Goal: Information Seeking & Learning: Check status

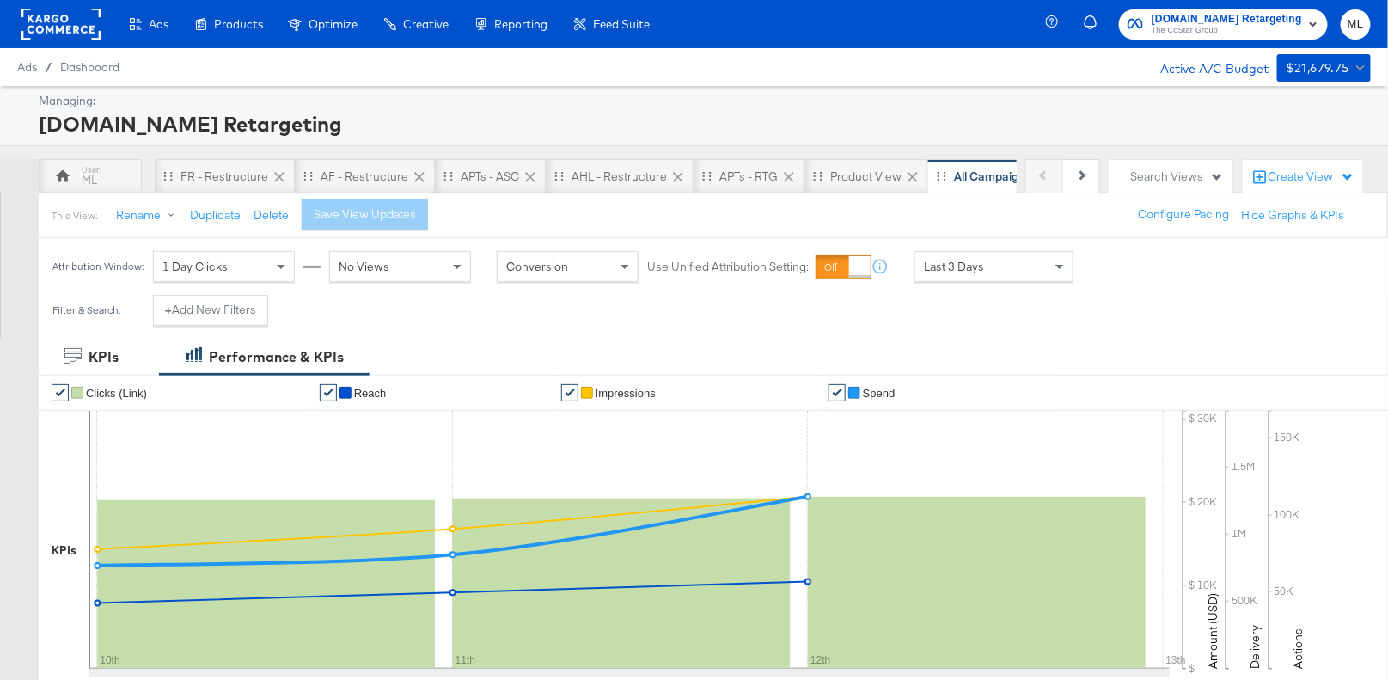
click at [983, 269] on div "Last 3 Days" at bounding box center [994, 266] width 157 height 29
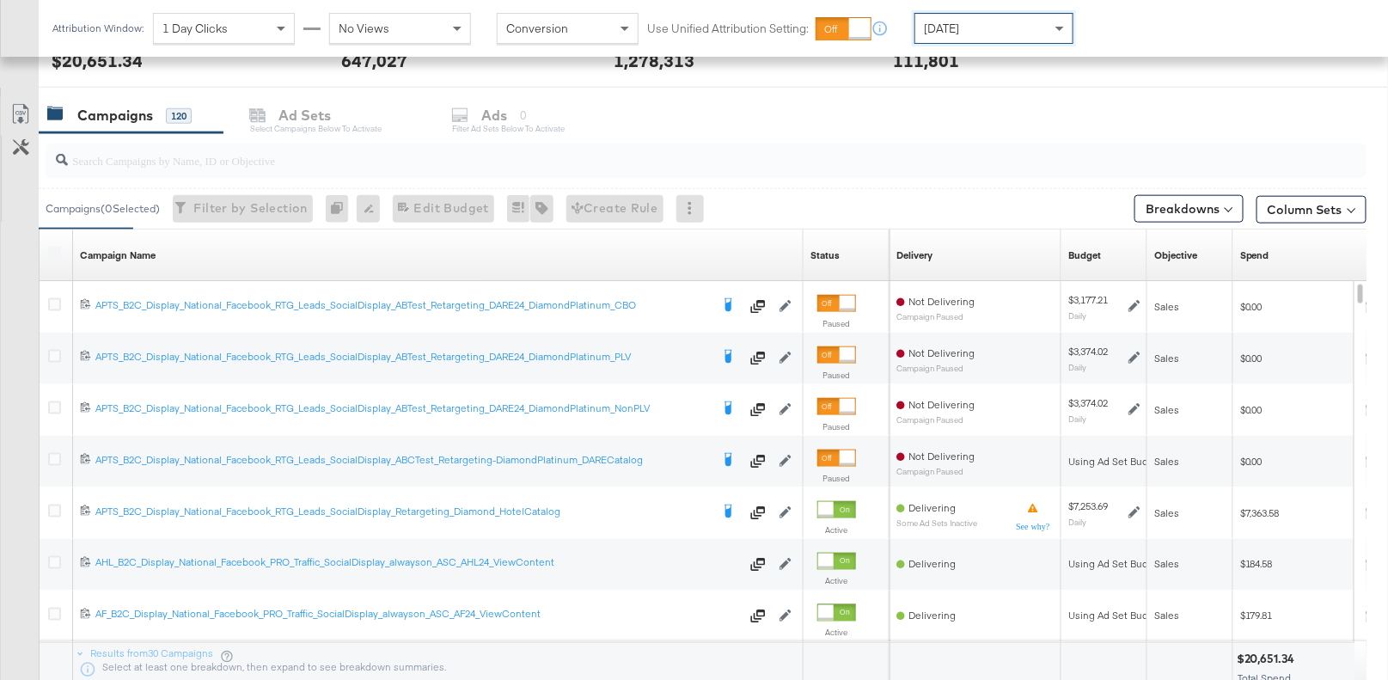
scroll to position [693, 0]
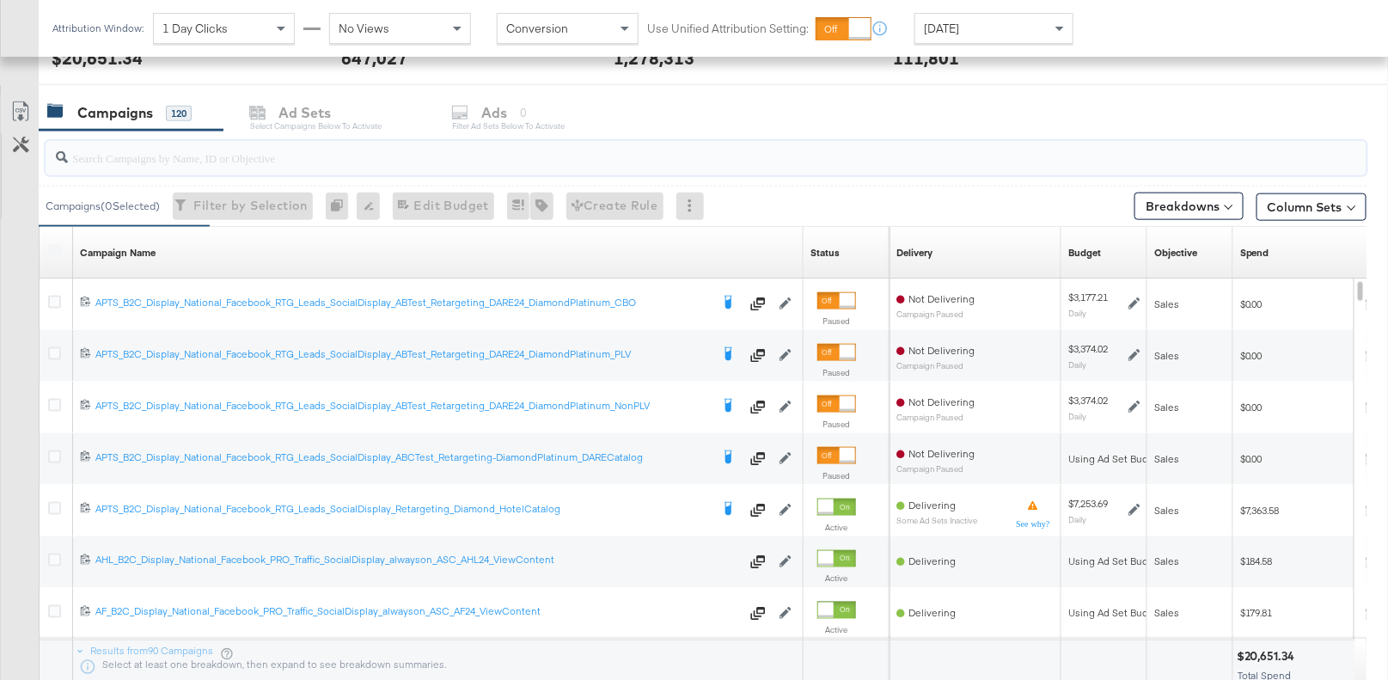
click at [224, 150] on input "search" at bounding box center [658, 151] width 1180 height 34
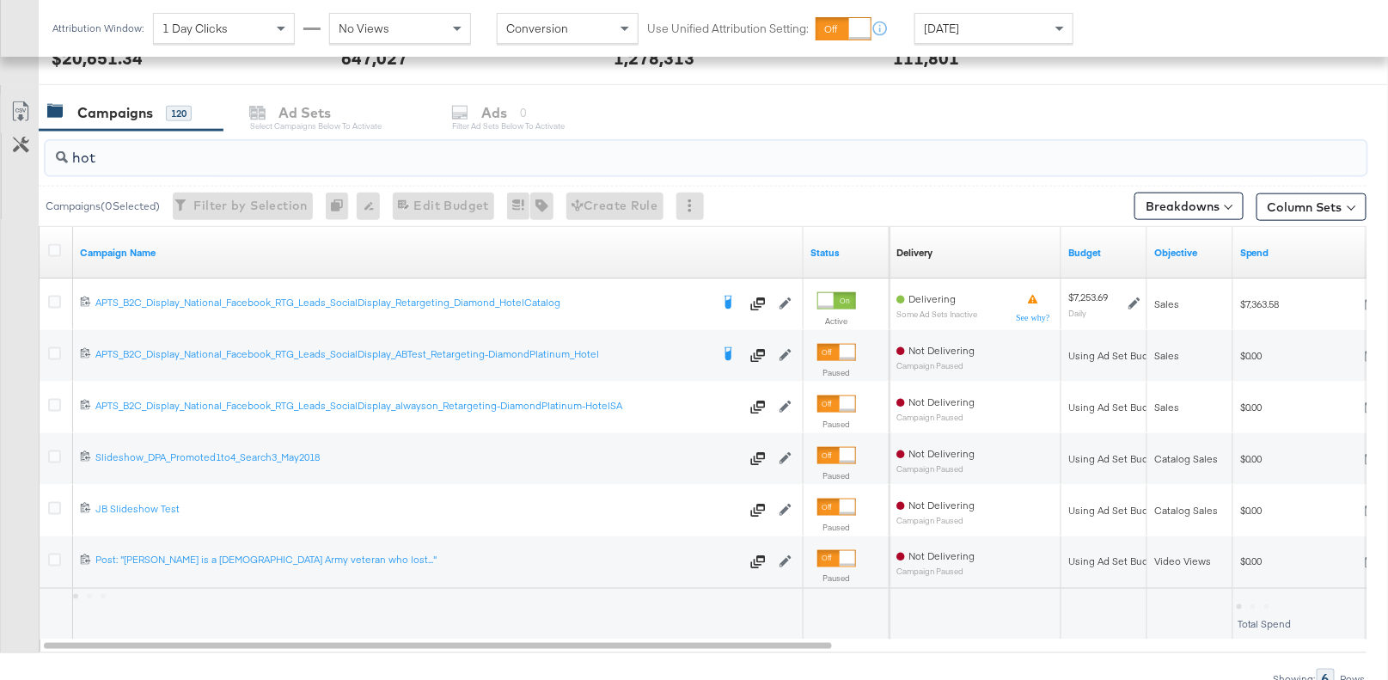
scroll to position [620, 0]
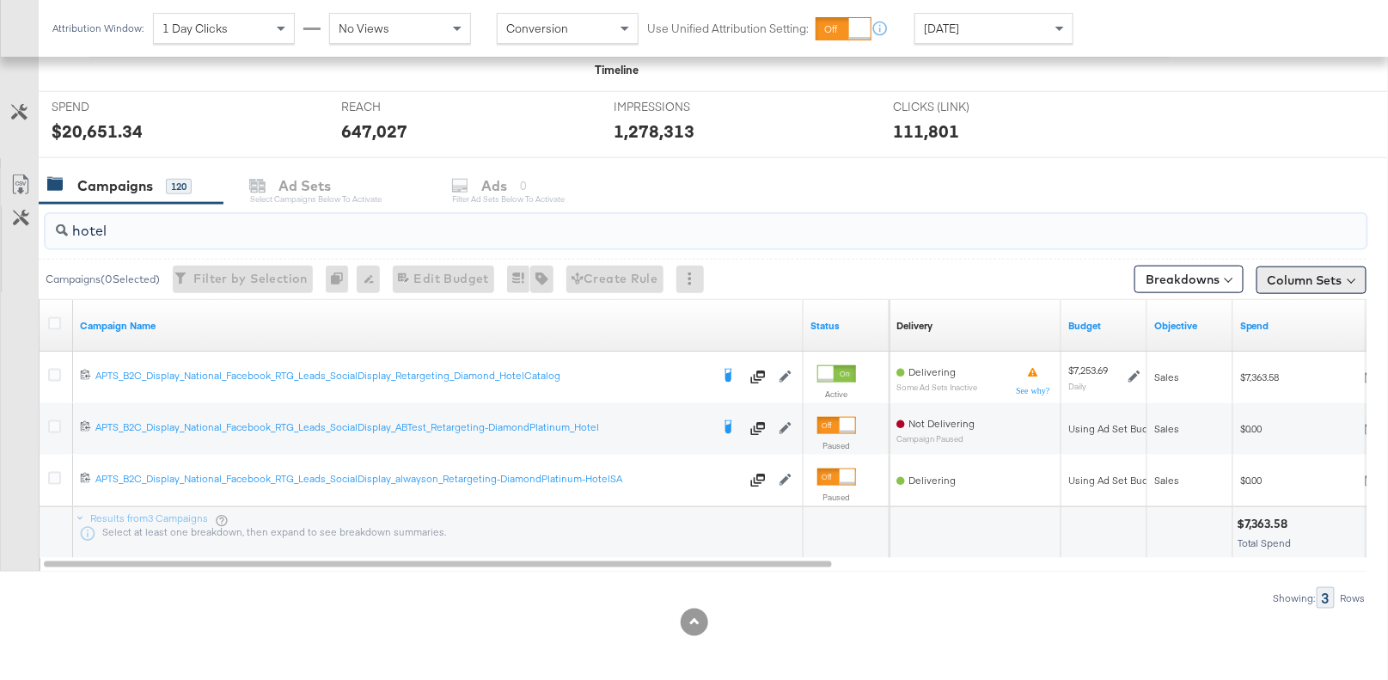
type input "hotel"
click at [1290, 268] on button "Column Sets" at bounding box center [1312, 280] width 110 height 28
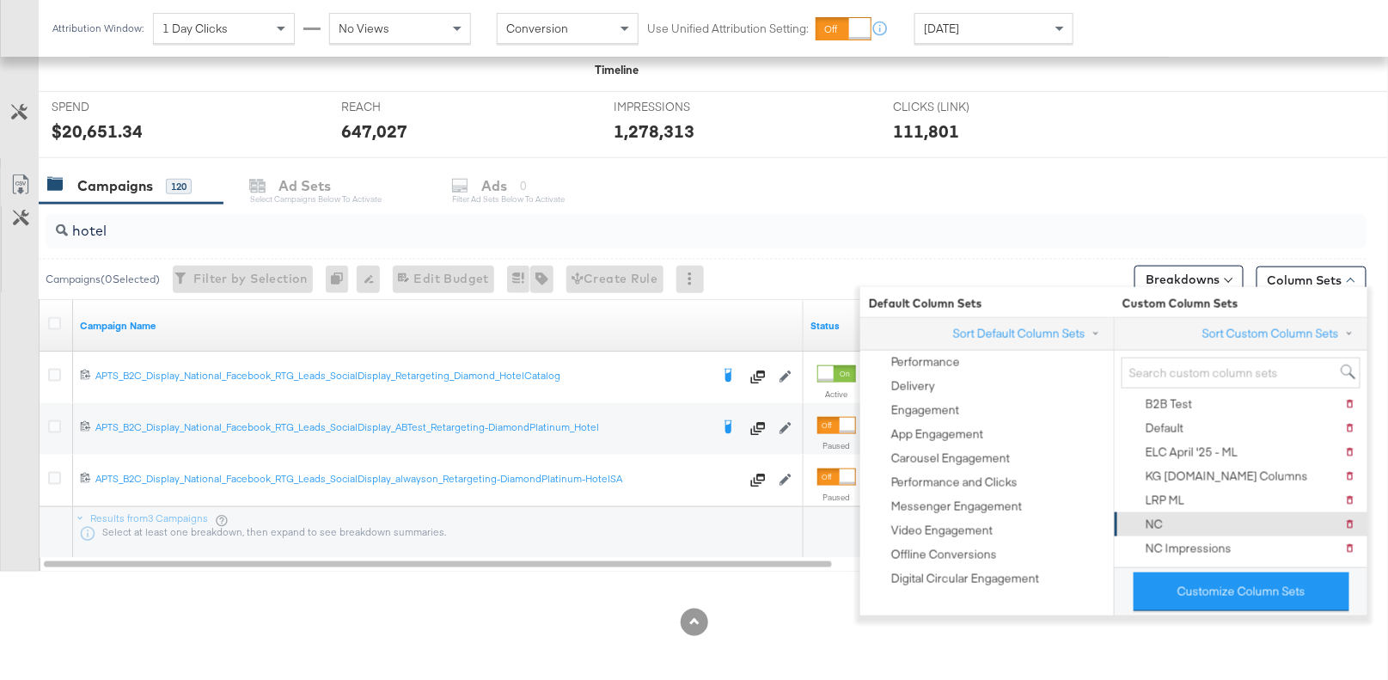
scroll to position [0, 0]
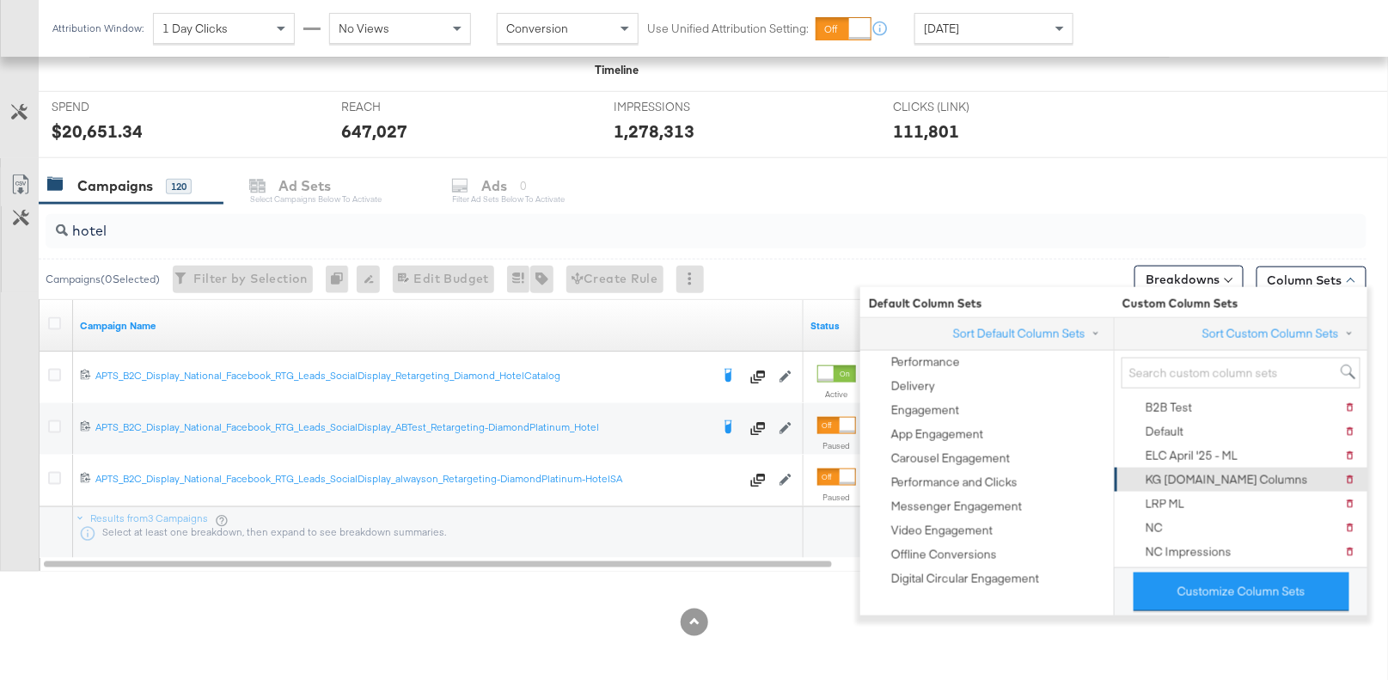
click at [1186, 479] on div "KG [DOMAIN_NAME] Columns" at bounding box center [1227, 480] width 162 height 16
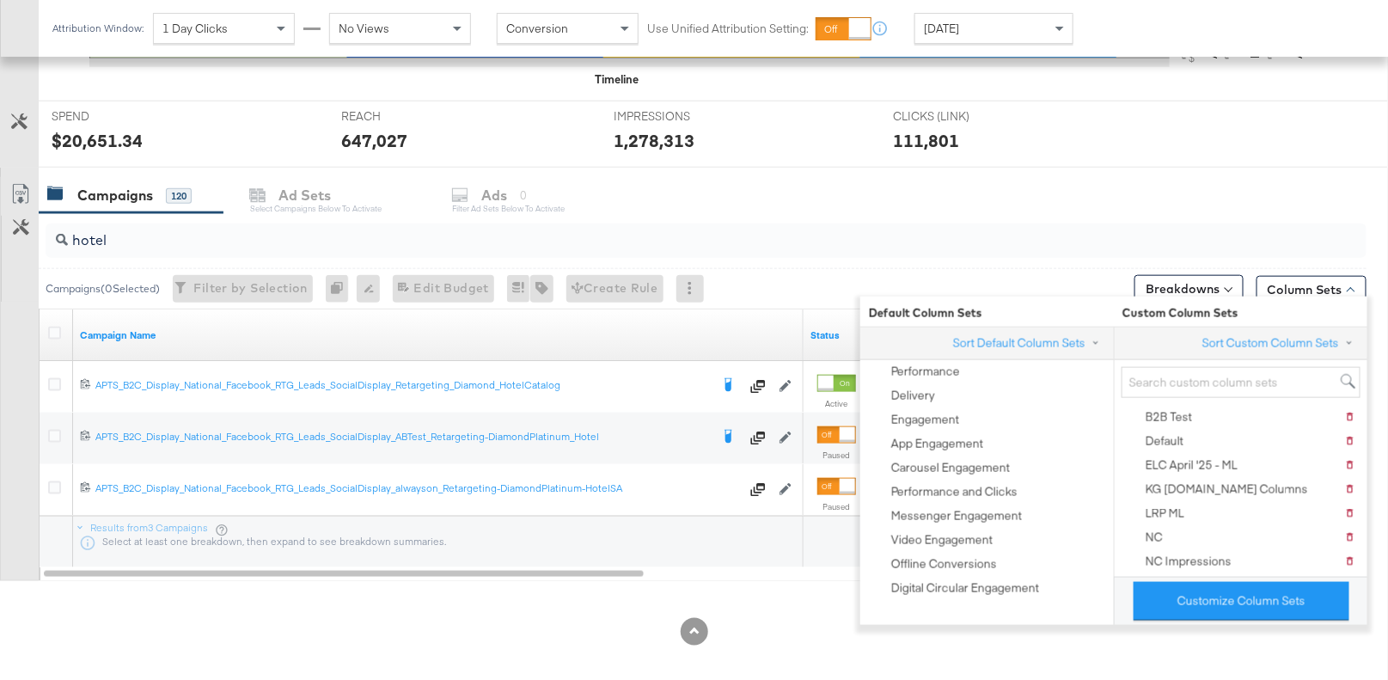
scroll to position [620, 0]
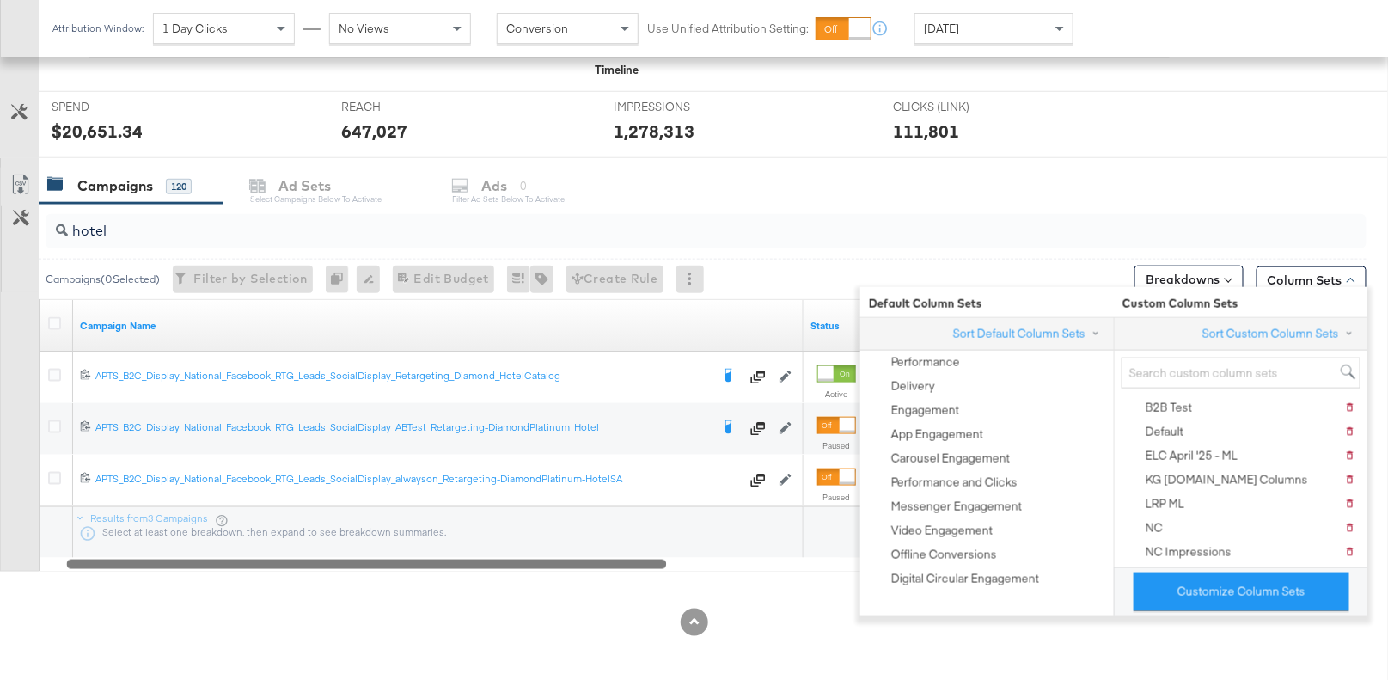
drag, startPoint x: 468, startPoint y: 557, endPoint x: 491, endPoint y: 560, distance: 23.5
click at [491, 560] on div at bounding box center [366, 563] width 600 height 15
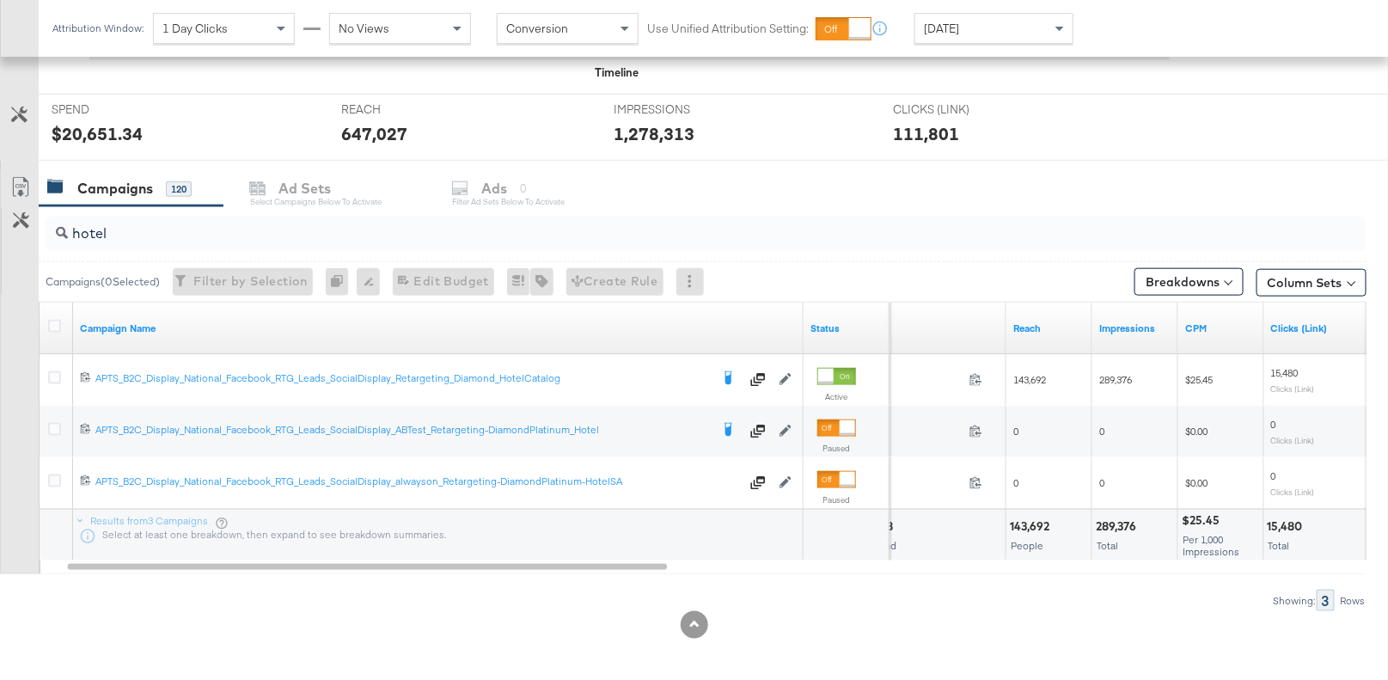
click at [1004, 28] on div "[DATE]" at bounding box center [994, 28] width 157 height 29
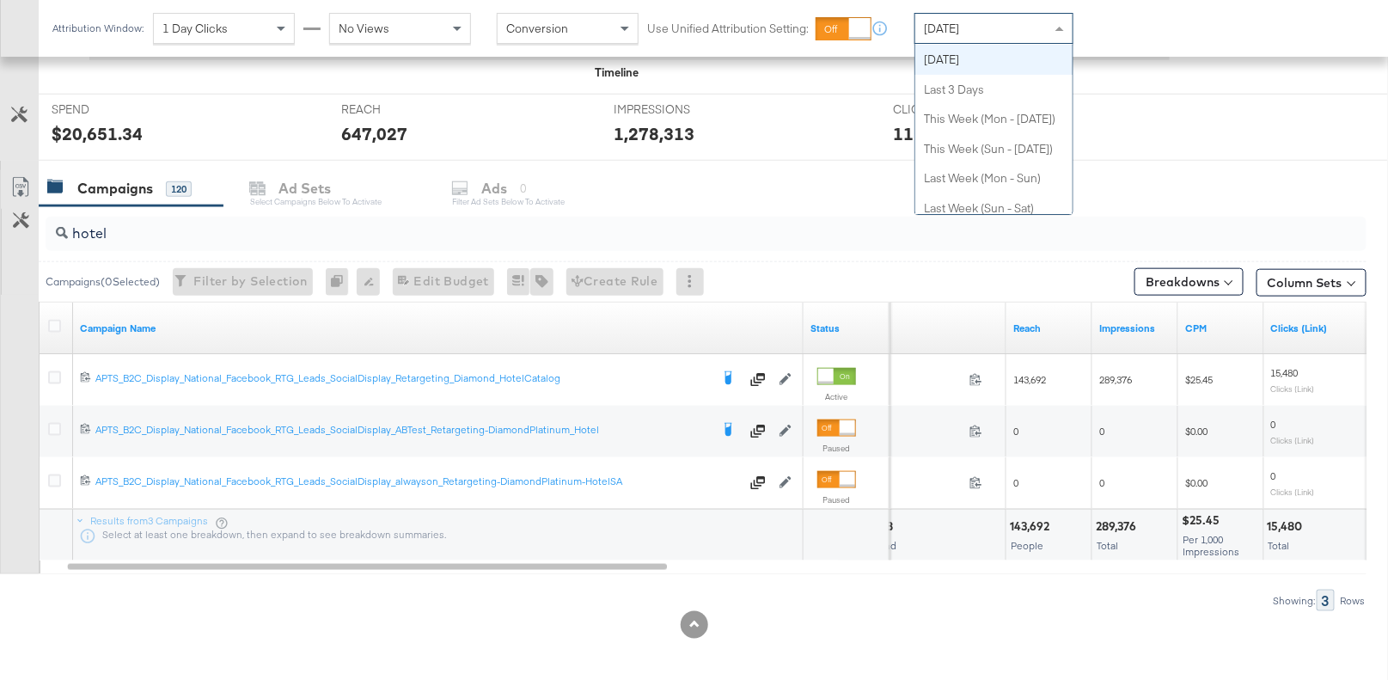
scroll to position [37, 0]
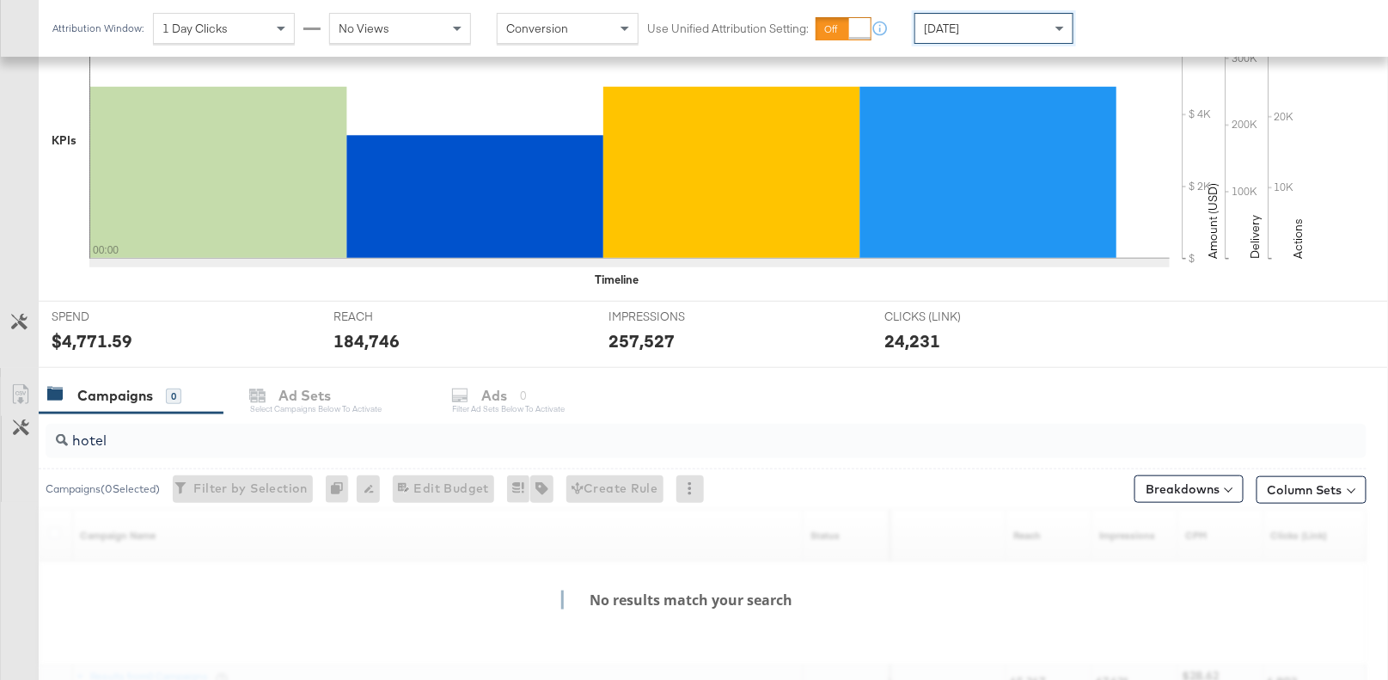
click at [988, 28] on div "[DATE]" at bounding box center [994, 28] width 157 height 29
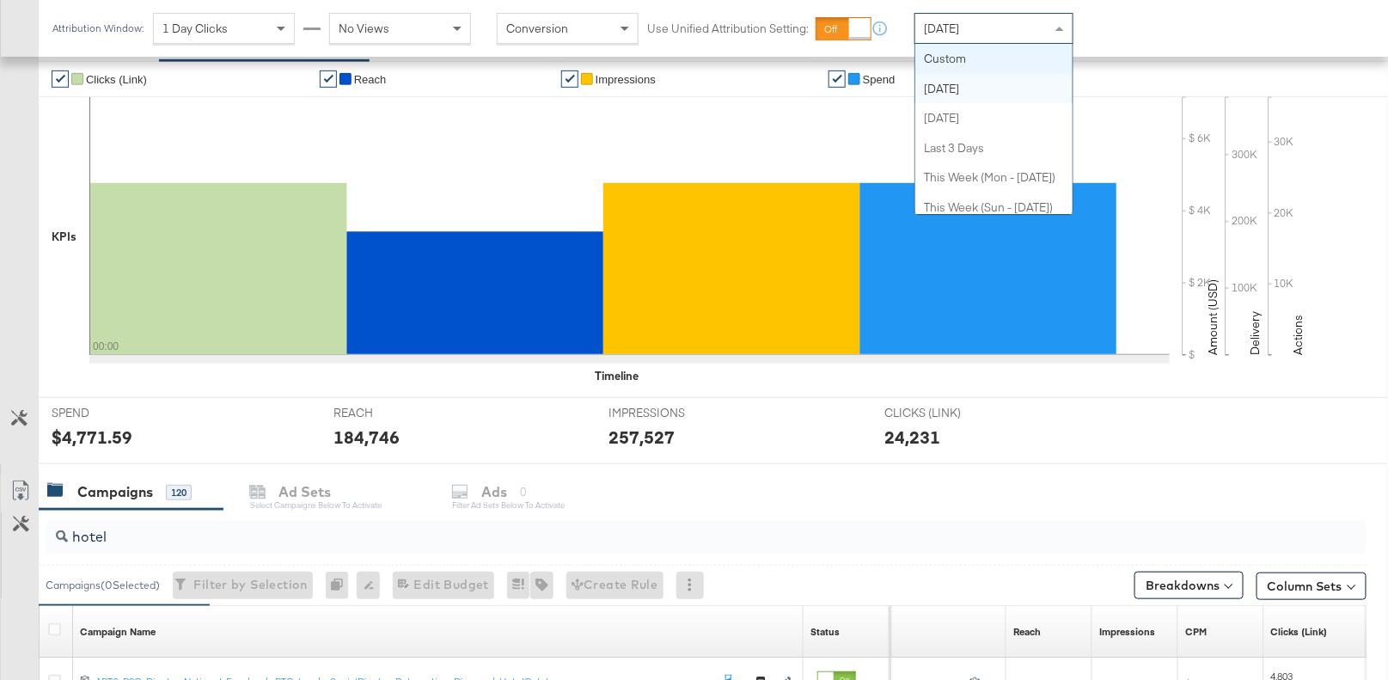
scroll to position [311, 0]
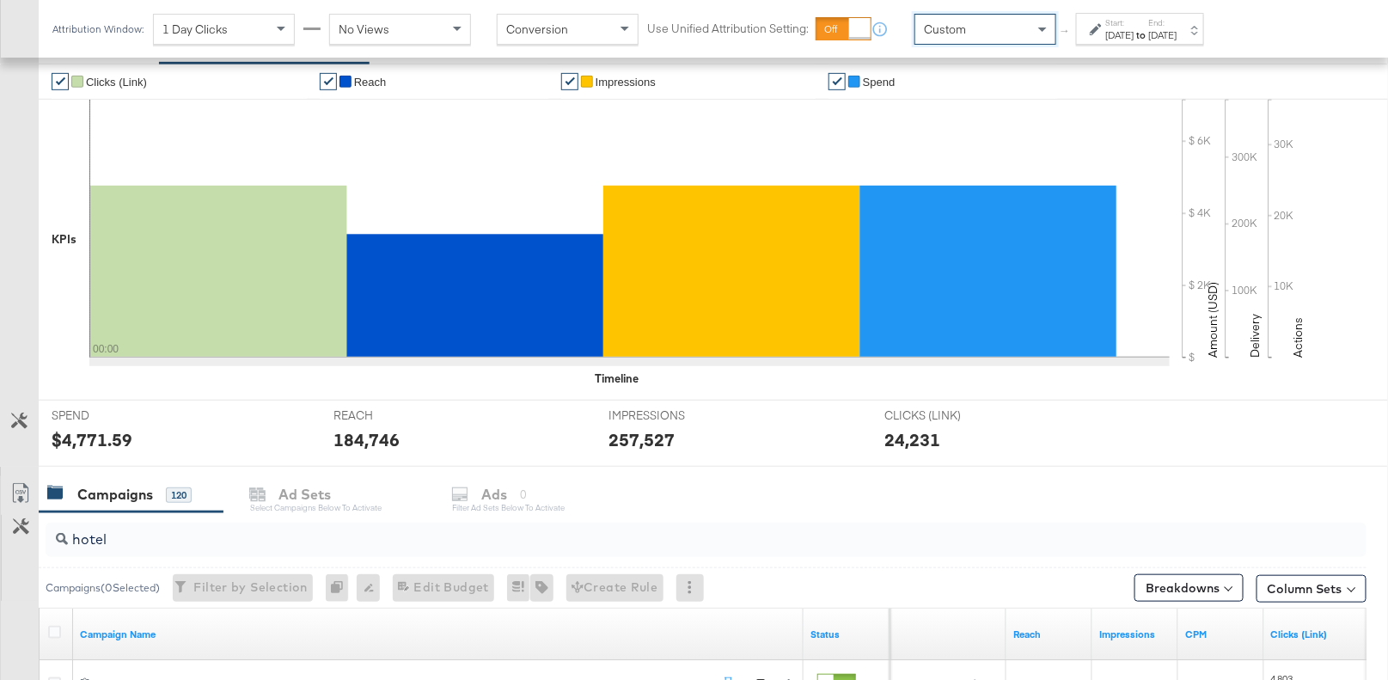
click at [1135, 22] on label "Start:" at bounding box center [1120, 22] width 28 height 11
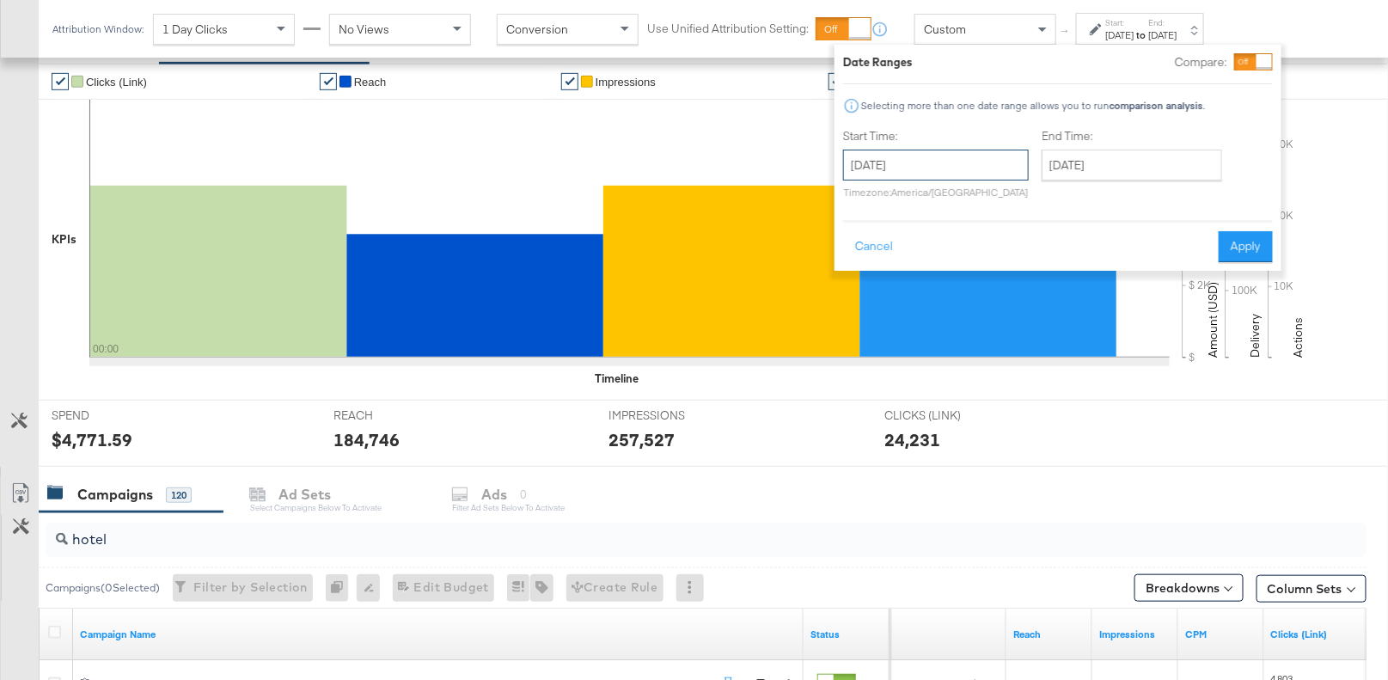
click at [999, 158] on input "[DATE]" at bounding box center [936, 165] width 186 height 31
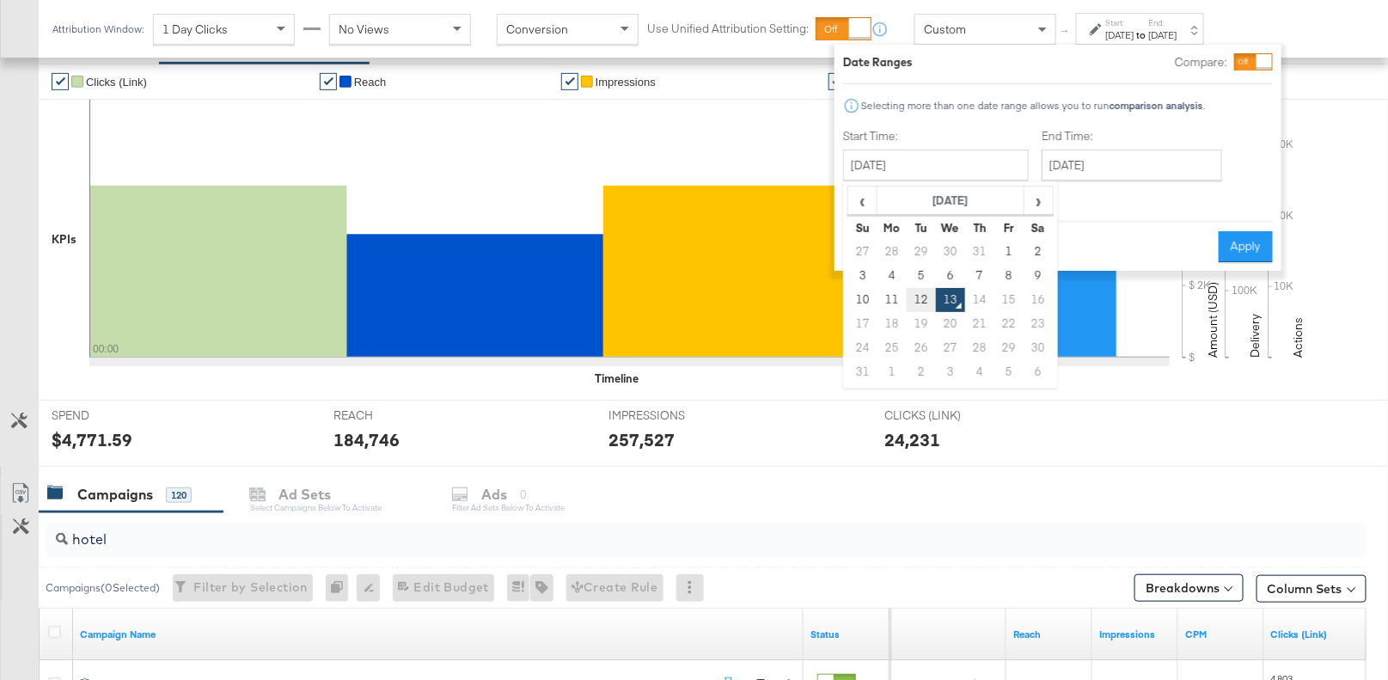
click at [918, 291] on td "12" at bounding box center [921, 300] width 29 height 24
type input "[DATE]"
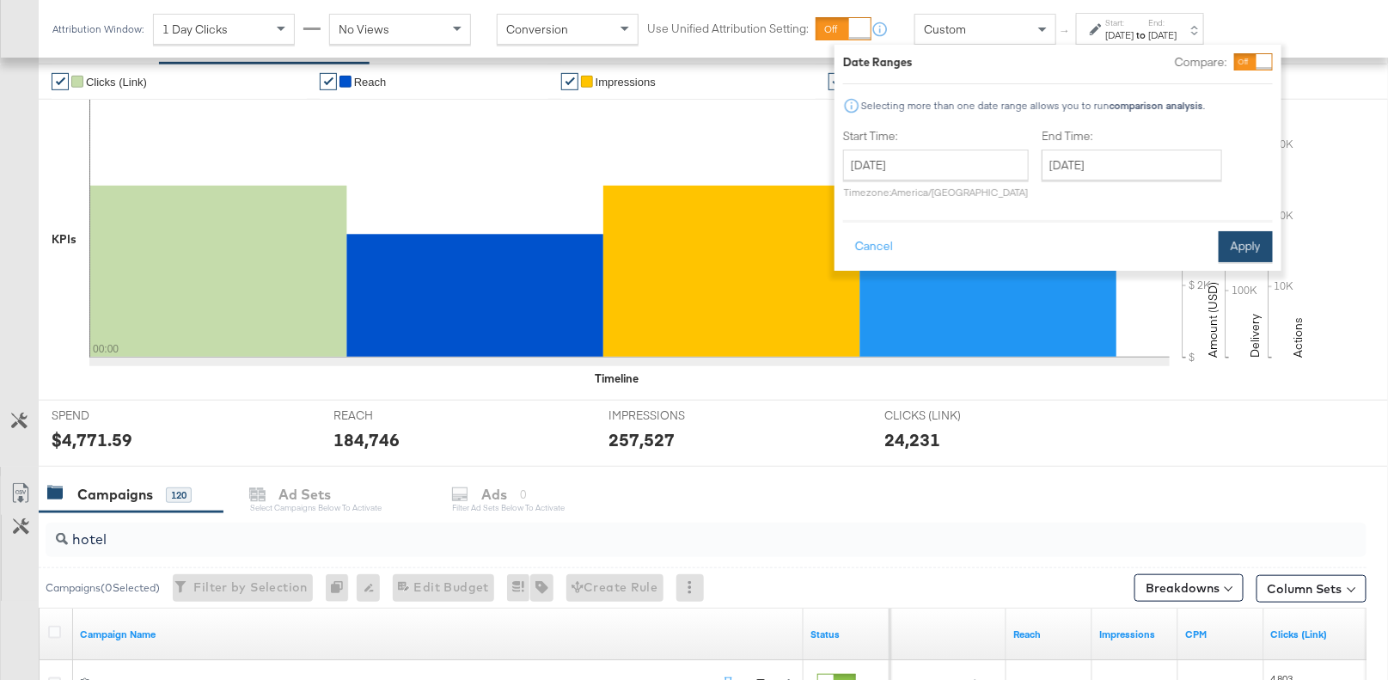
click at [1242, 240] on button "Apply" at bounding box center [1246, 246] width 54 height 31
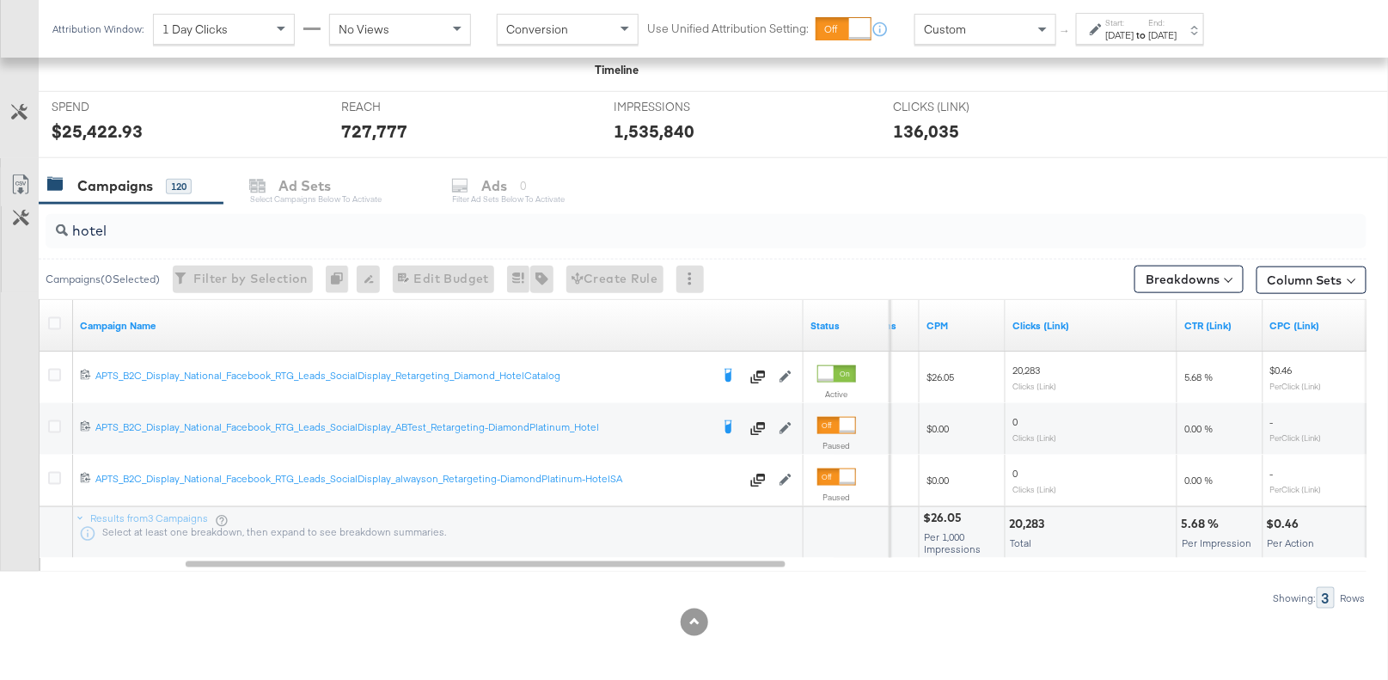
scroll to position [617, 0]
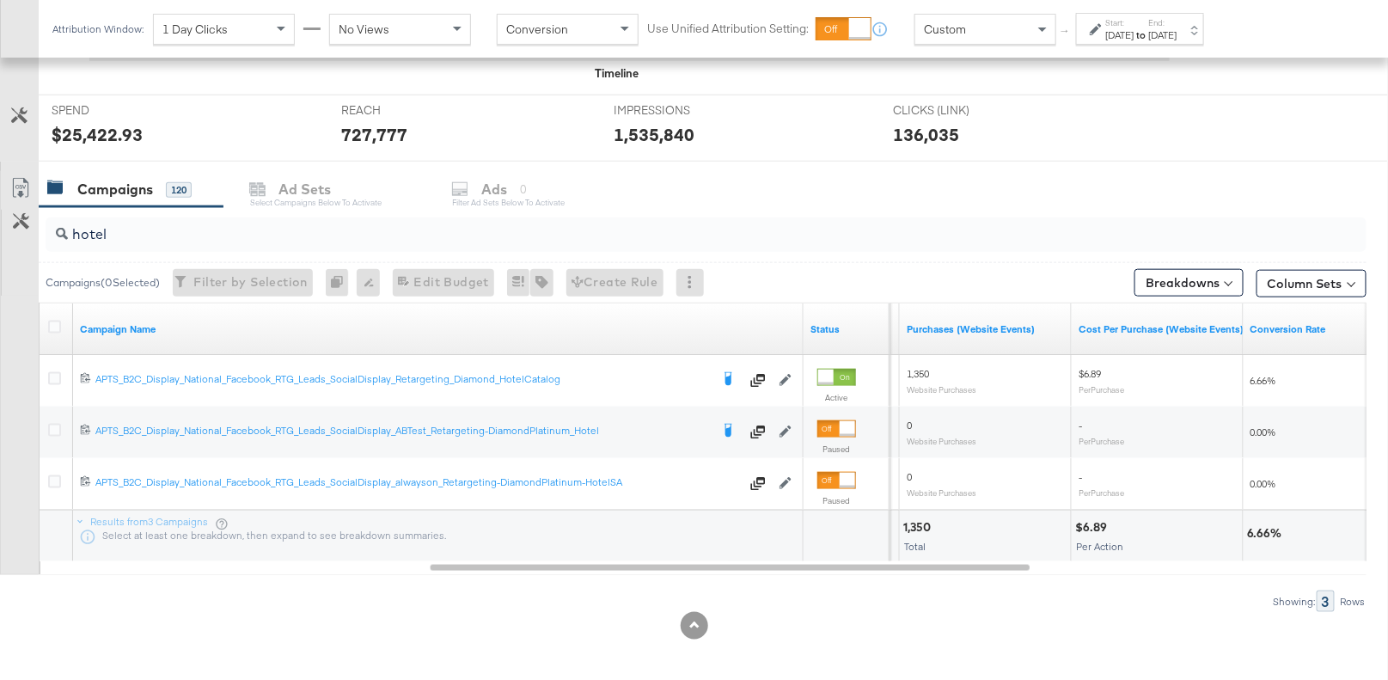
click at [99, 230] on input "hotel" at bounding box center [658, 228] width 1180 height 34
click at [105, 227] on input "hotel" at bounding box center [658, 228] width 1180 height 34
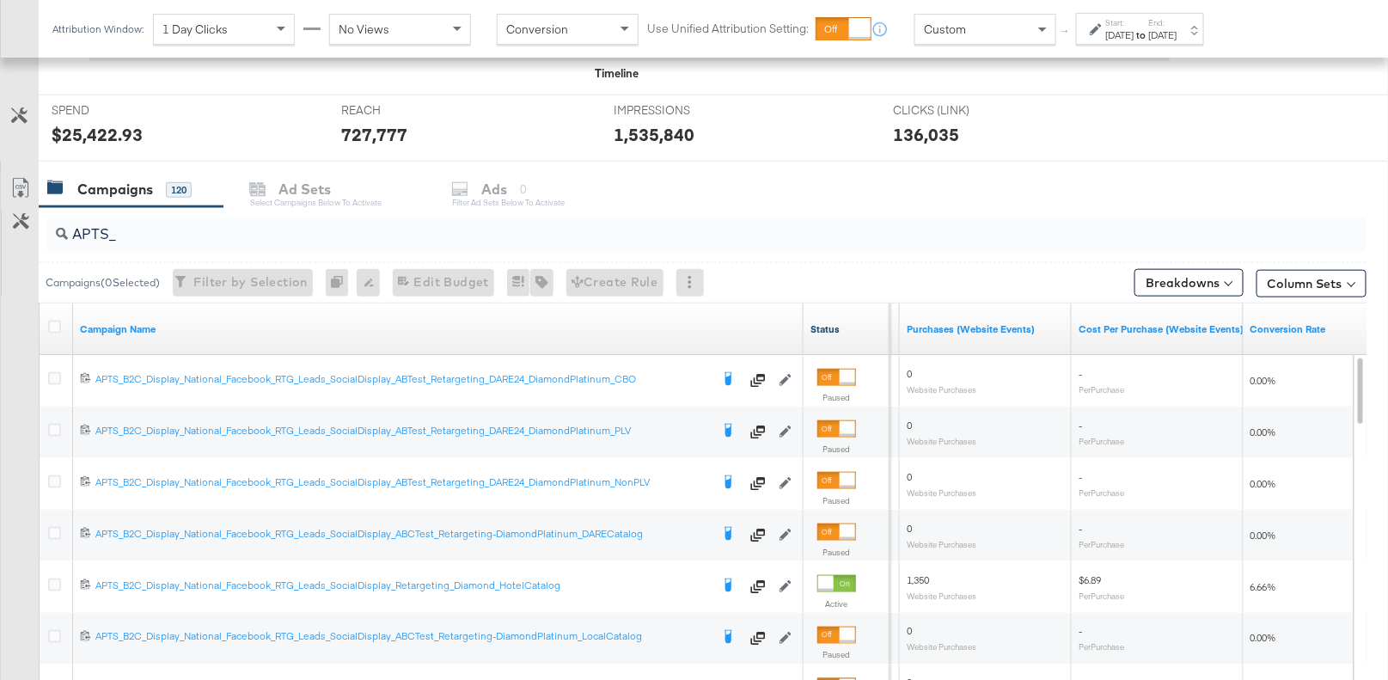
click at [830, 322] on link "Status" at bounding box center [847, 329] width 72 height 14
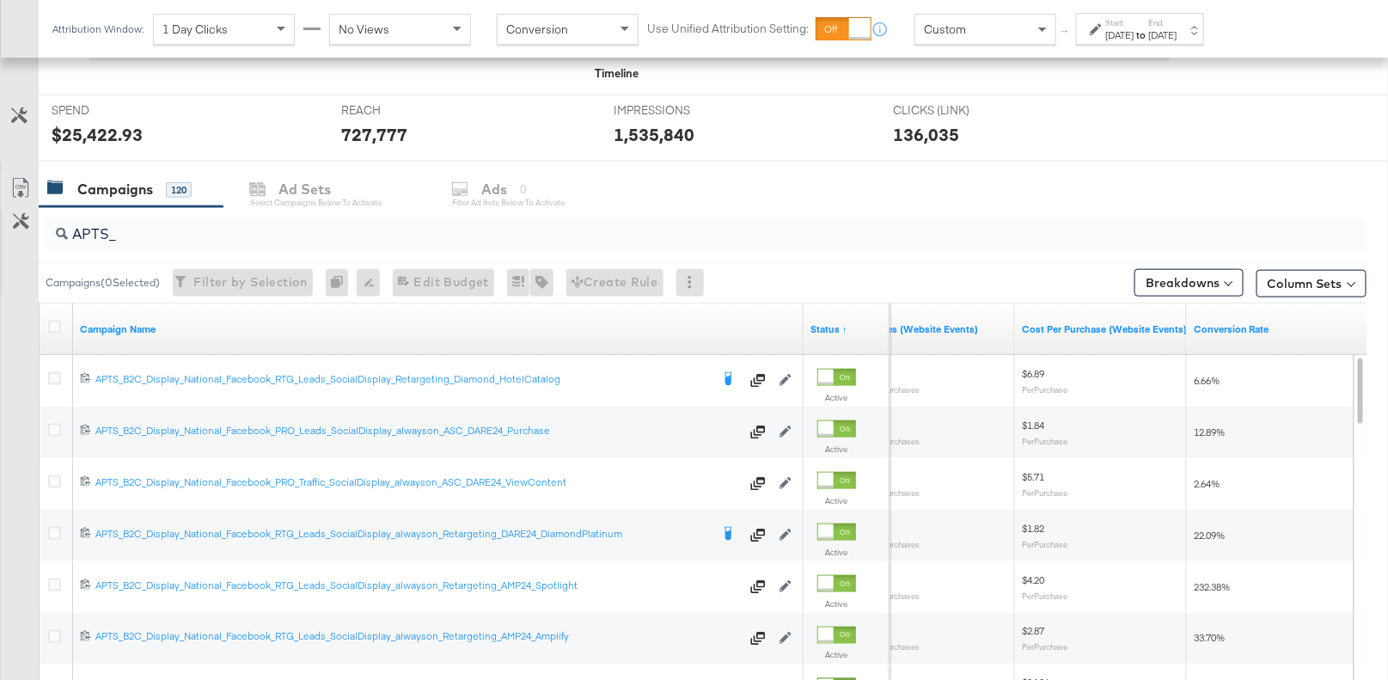
click at [116, 230] on input "APTS_" at bounding box center [658, 228] width 1180 height 34
click at [133, 232] on input "APTS_" at bounding box center [658, 228] width 1180 height 34
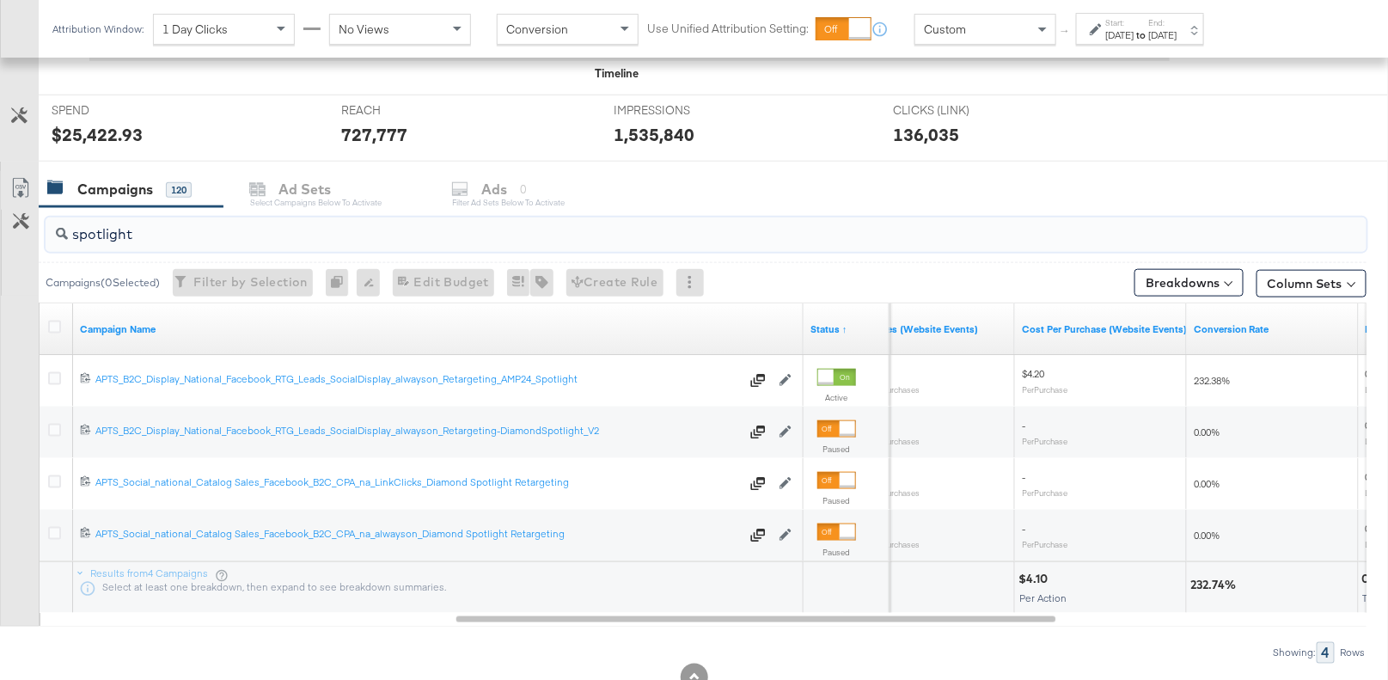
type input "spotlight"
click at [1178, 32] on div "[DATE]" at bounding box center [1163, 35] width 28 height 14
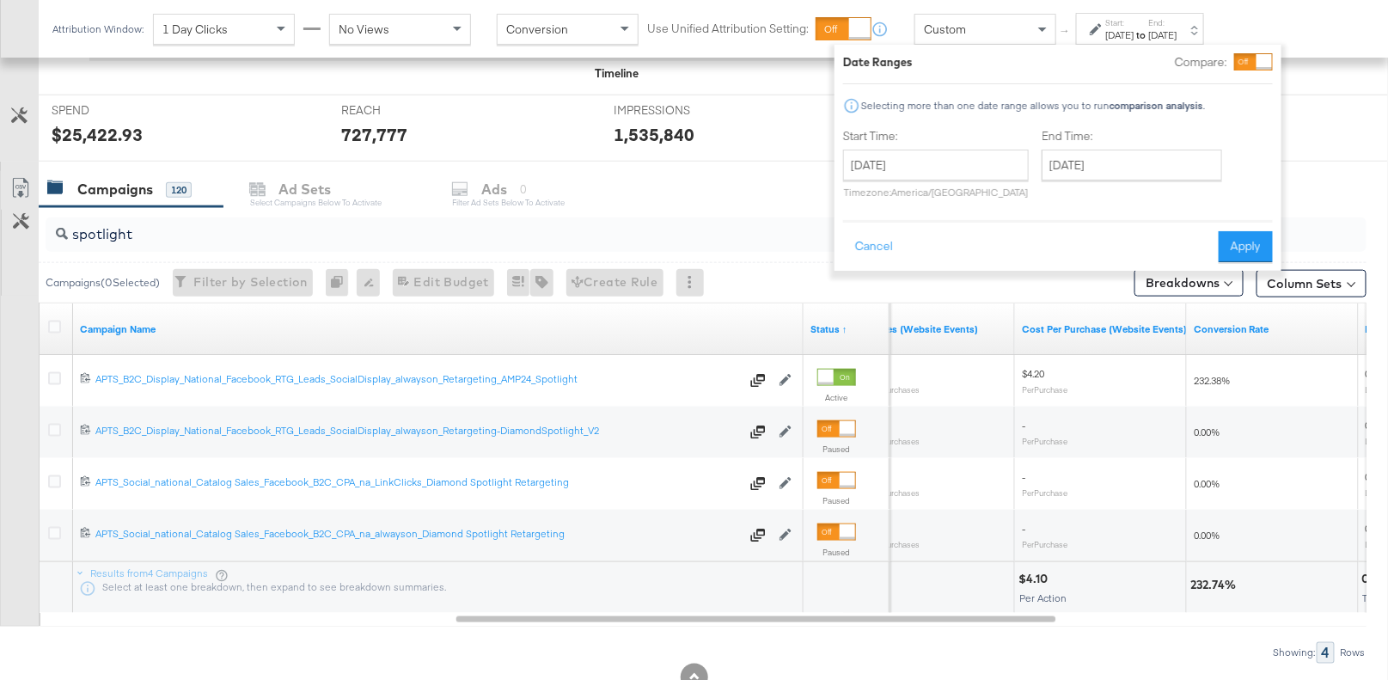
click at [1021, 25] on div "Custom" at bounding box center [986, 29] width 140 height 29
click at [1044, 26] on span at bounding box center [1044, 29] width 21 height 29
click at [1341, 34] on div "Attribution Window: 1 Day Clicks No Views Conversion Use Unified Attribution Se…" at bounding box center [694, 29] width 1389 height 58
click at [1090, 23] on icon at bounding box center [1096, 29] width 12 height 12
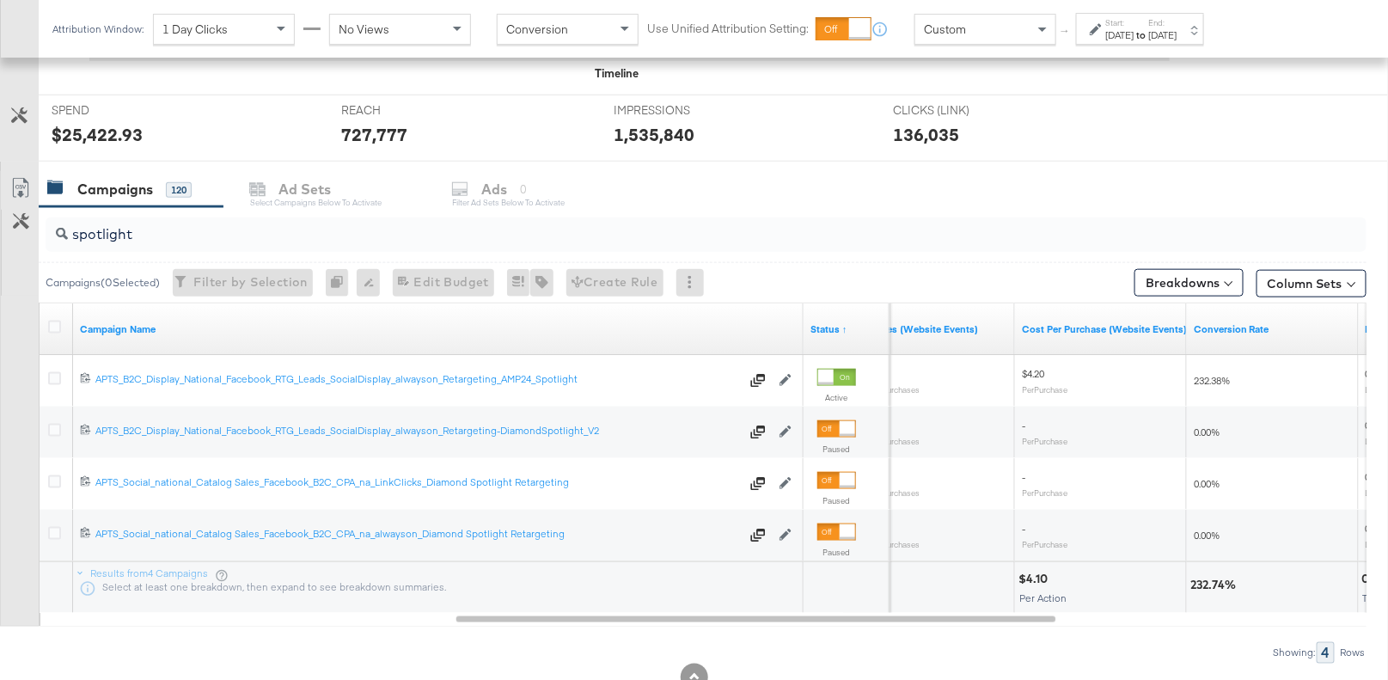
click at [1031, 23] on div "Custom" at bounding box center [986, 29] width 140 height 29
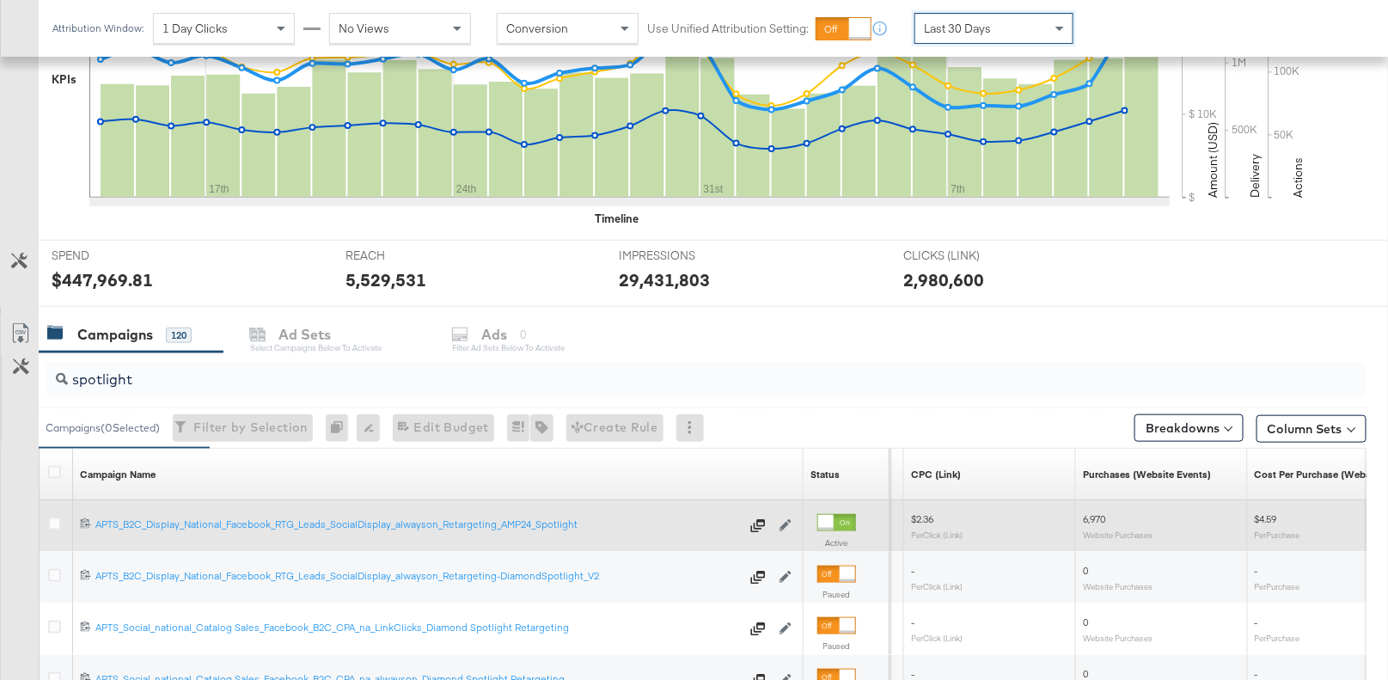
scroll to position [616, 0]
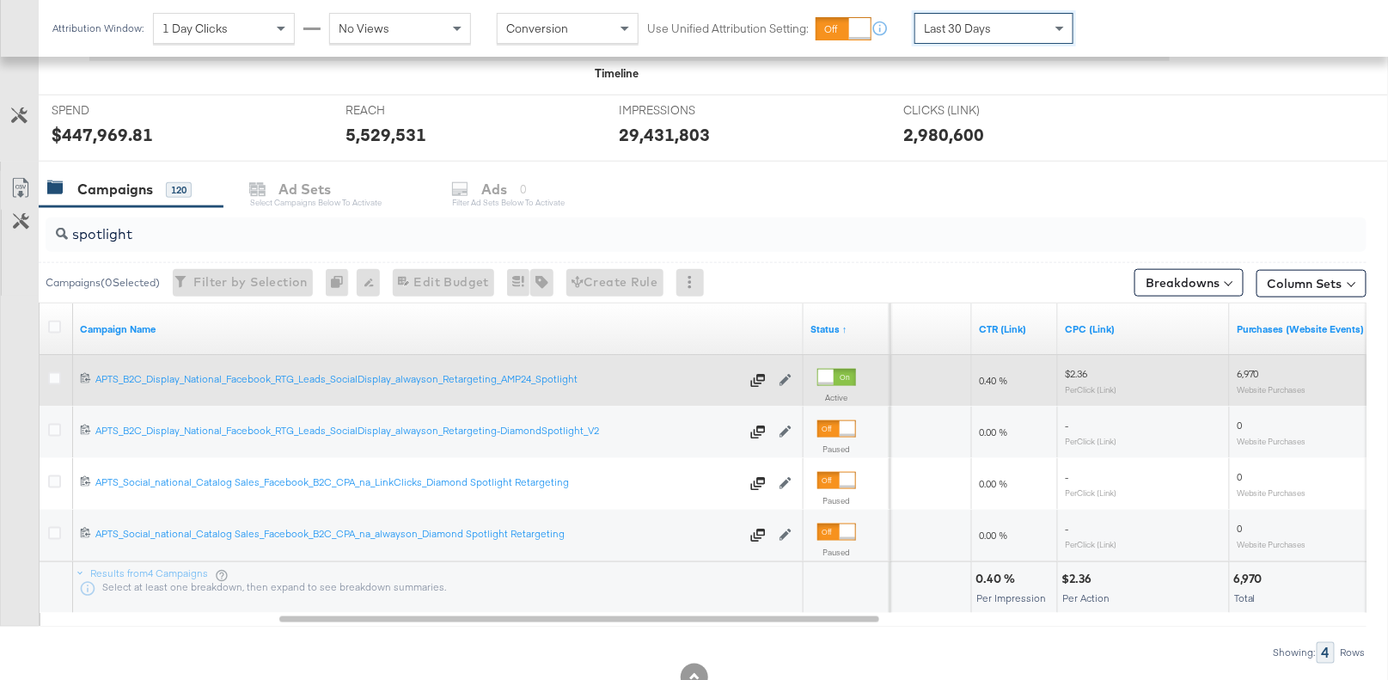
click at [140, 230] on input "spotlight" at bounding box center [658, 228] width 1180 height 34
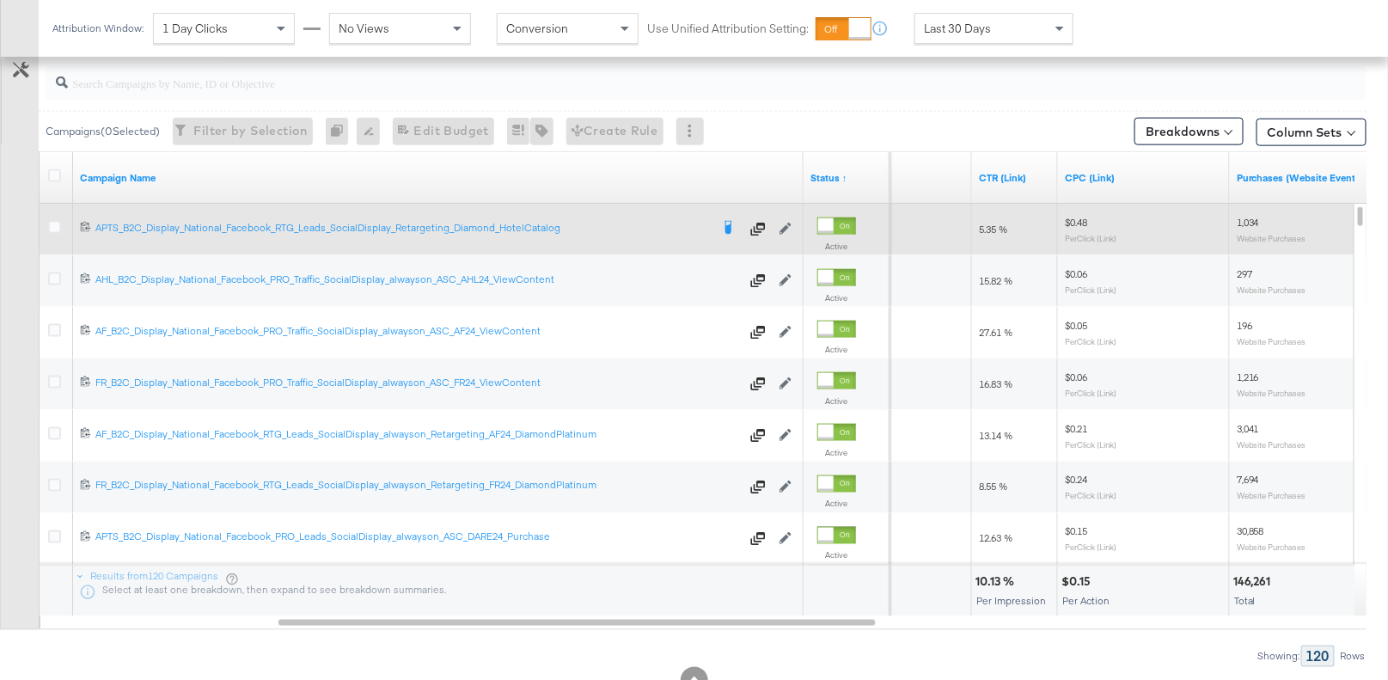
scroll to position [761, 0]
